Goal: Information Seeking & Learning: Learn about a topic

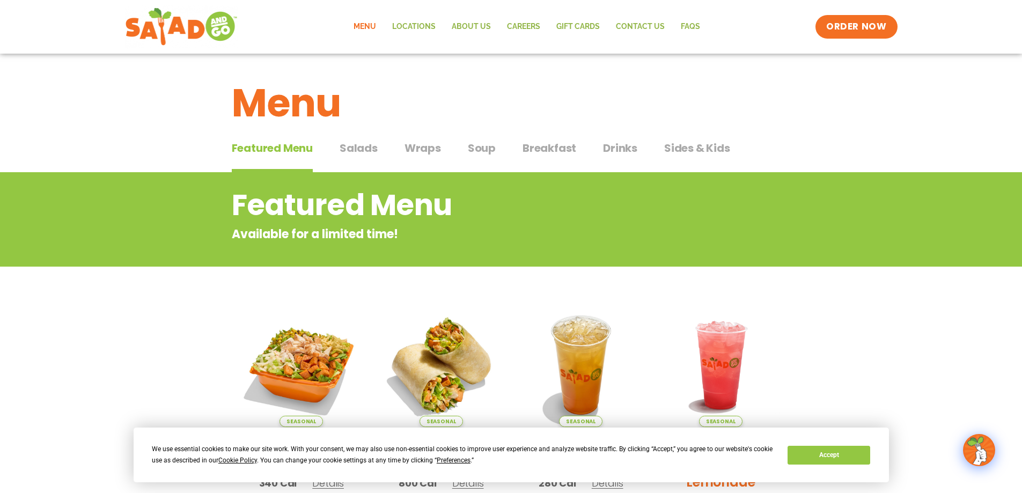
click at [358, 150] on span "Salads" at bounding box center [359, 148] width 38 height 16
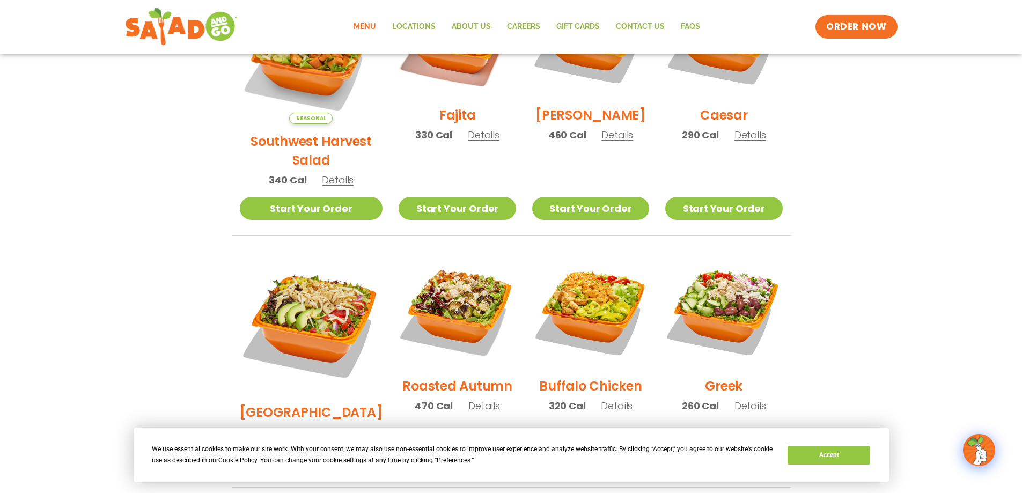
scroll to position [268, 0]
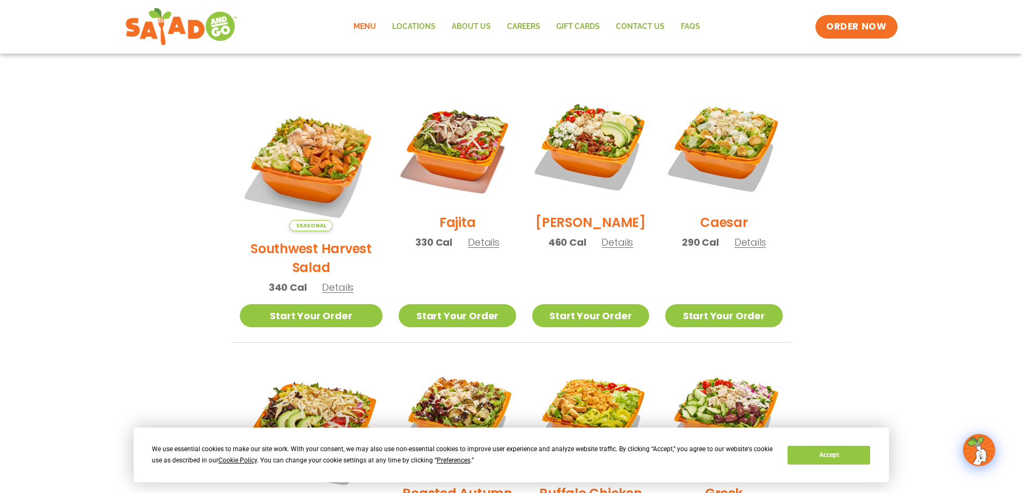
click at [445, 135] on img at bounding box center [457, 146] width 117 height 117
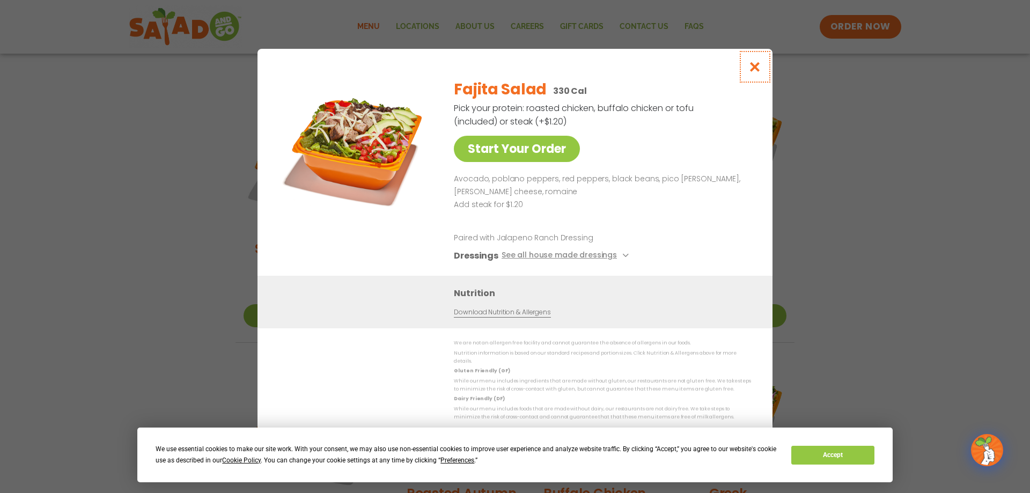
click at [758, 69] on icon "Close modal" at bounding box center [754, 66] width 13 height 11
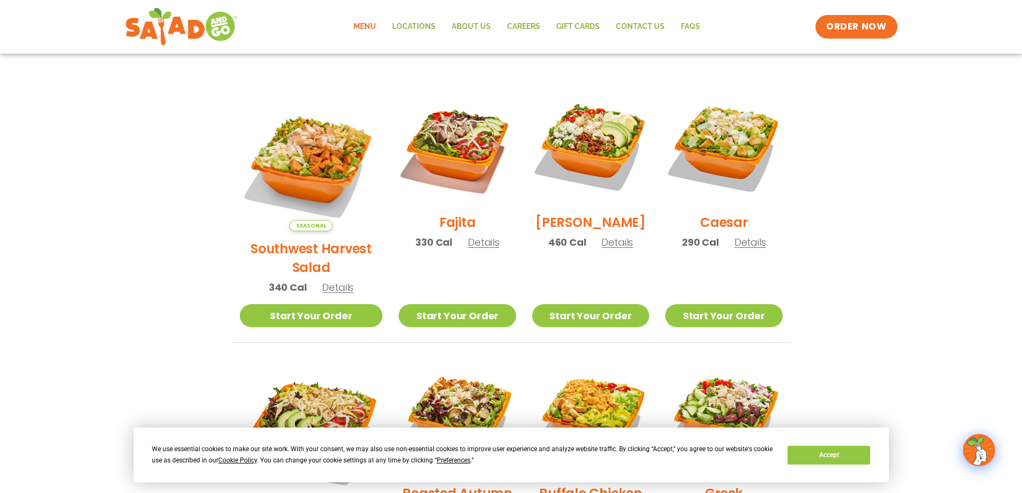
click at [589, 144] on img at bounding box center [590, 146] width 117 height 117
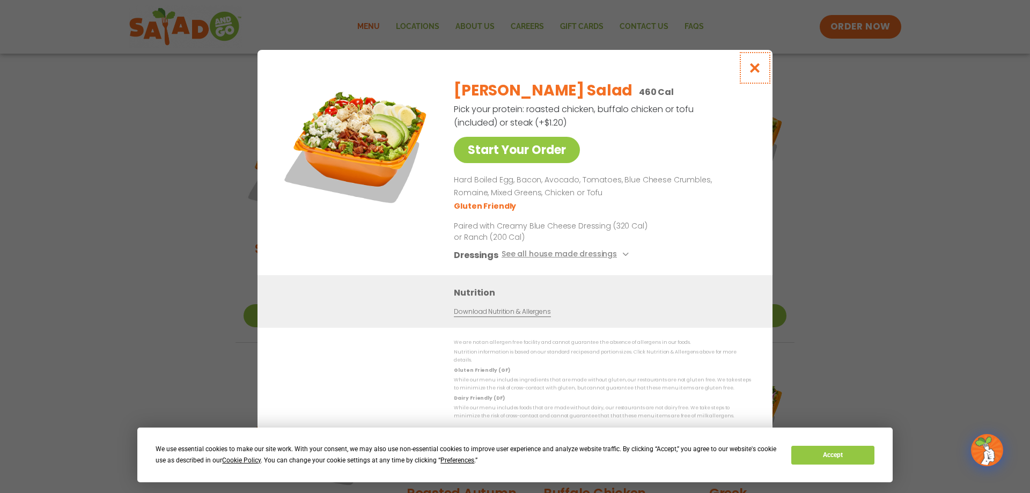
click at [757, 71] on icon "Close modal" at bounding box center [754, 67] width 13 height 11
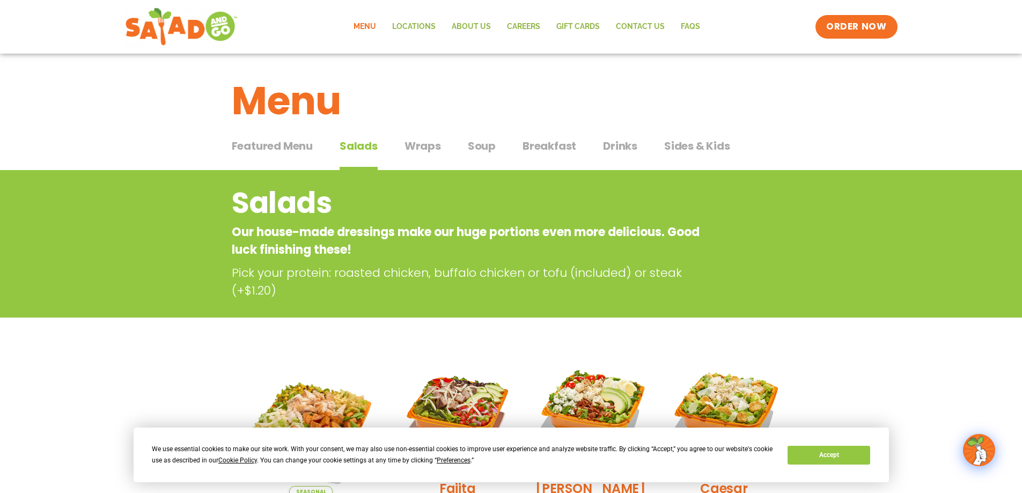
scroll to position [0, 0]
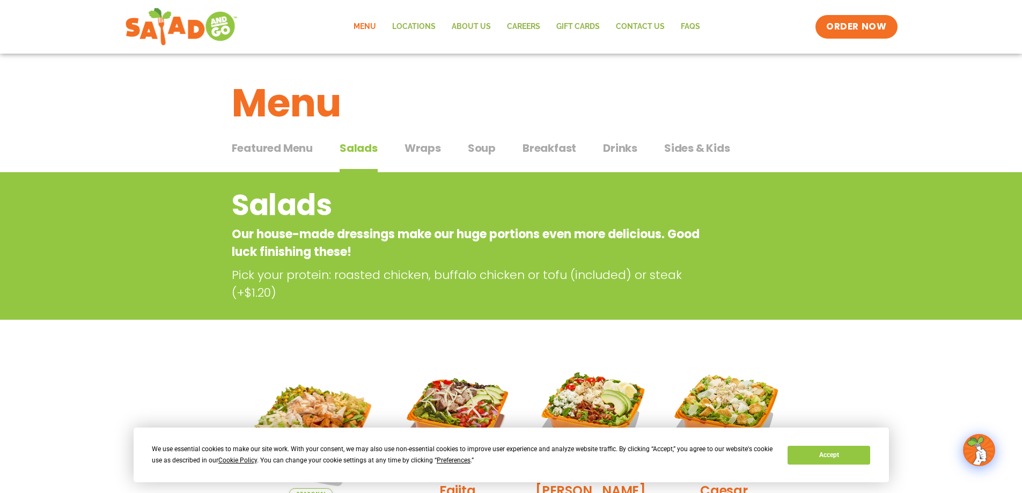
click at [484, 148] on span "Soup" at bounding box center [482, 148] width 28 height 16
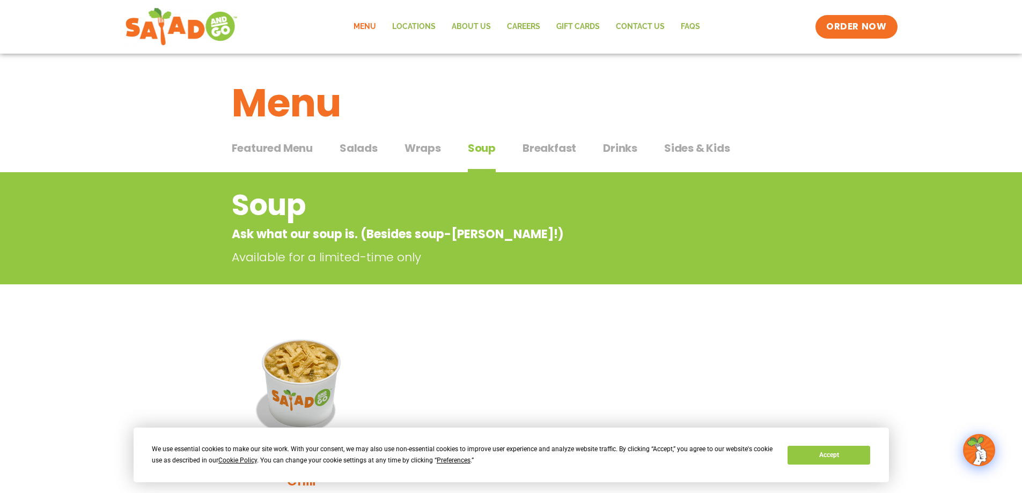
click at [552, 151] on span "Breakfast" at bounding box center [549, 148] width 54 height 16
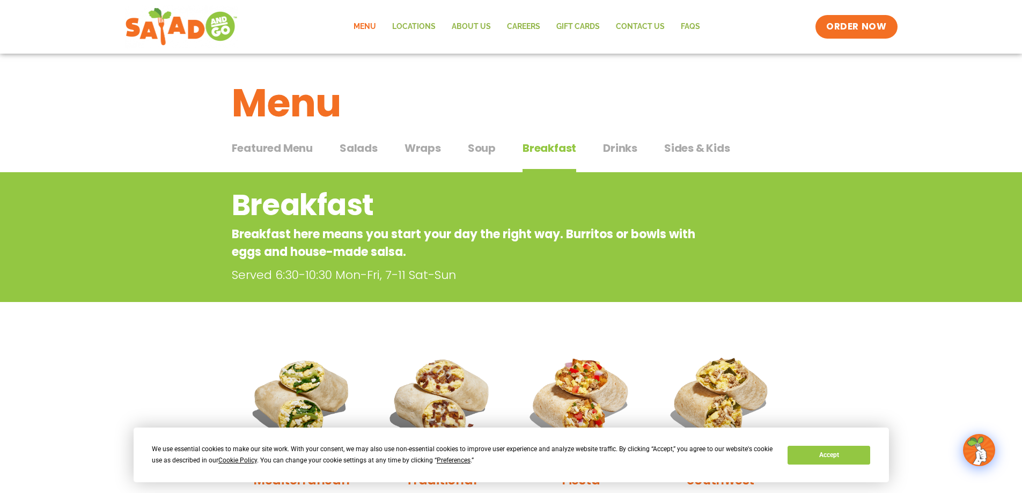
click at [359, 149] on span "Salads" at bounding box center [359, 148] width 38 height 16
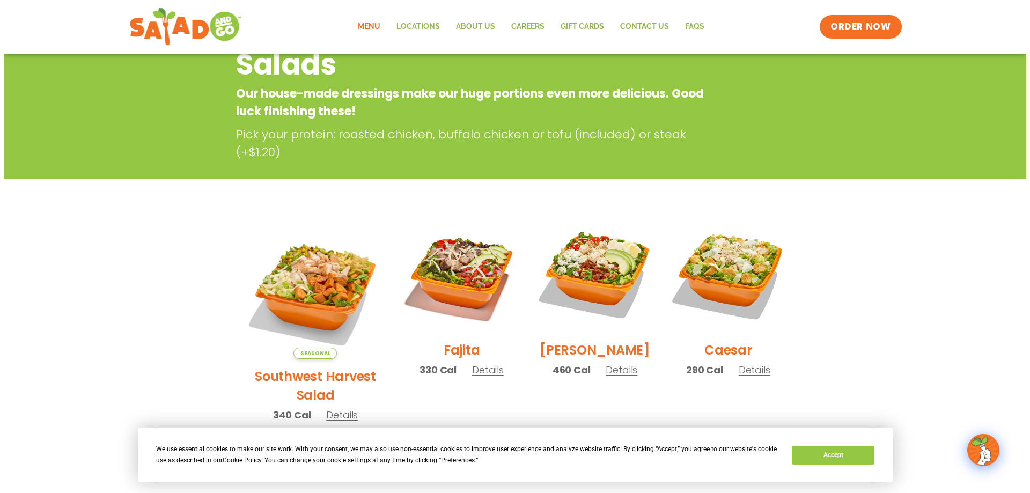
scroll to position [161, 0]
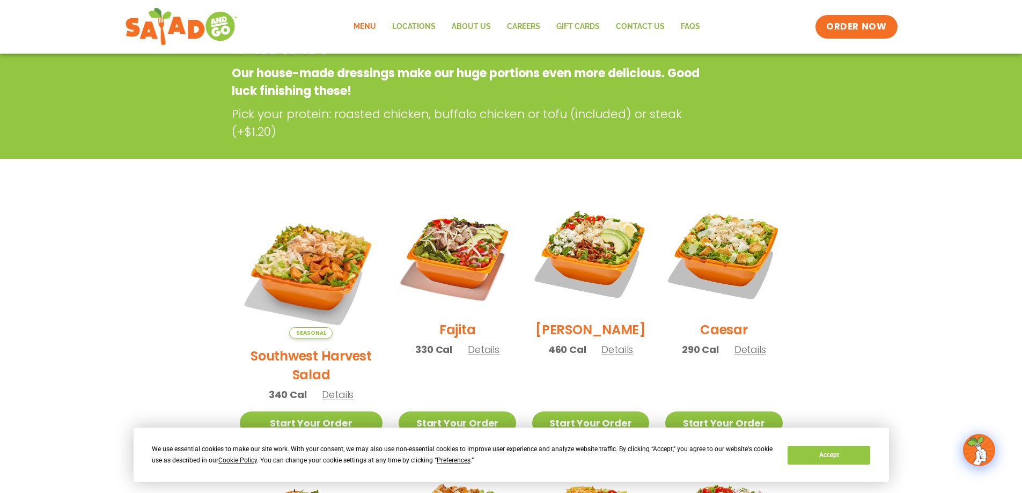
click at [579, 236] on img at bounding box center [590, 253] width 117 height 117
